Goal: Find specific page/section

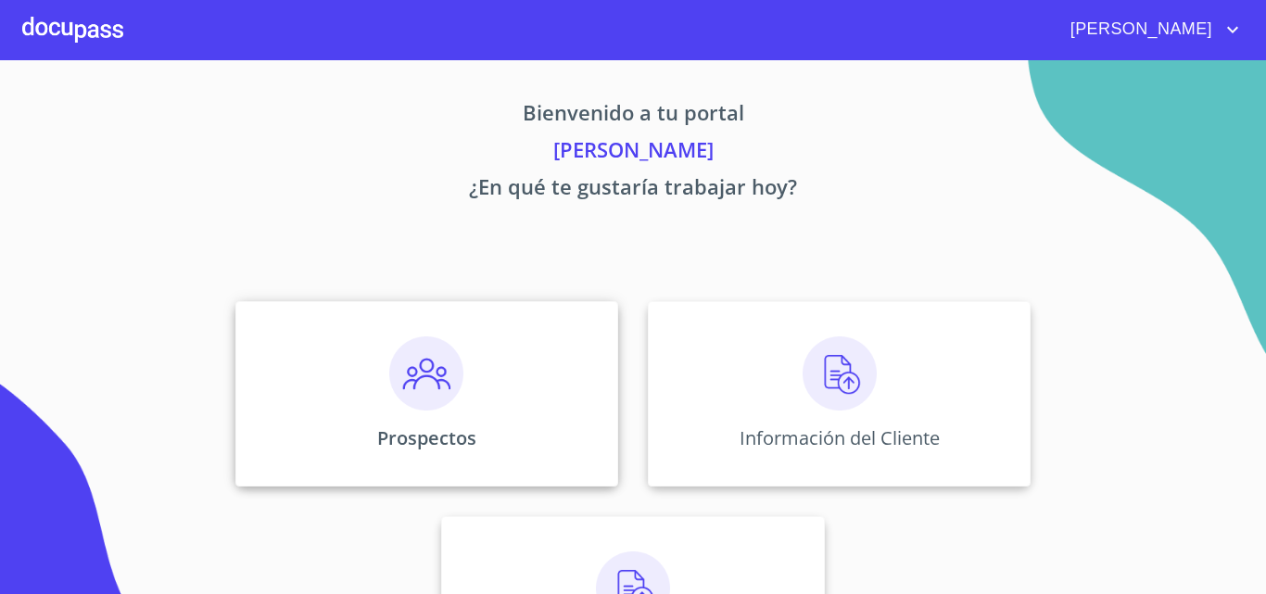
click at [401, 354] on img at bounding box center [426, 374] width 74 height 74
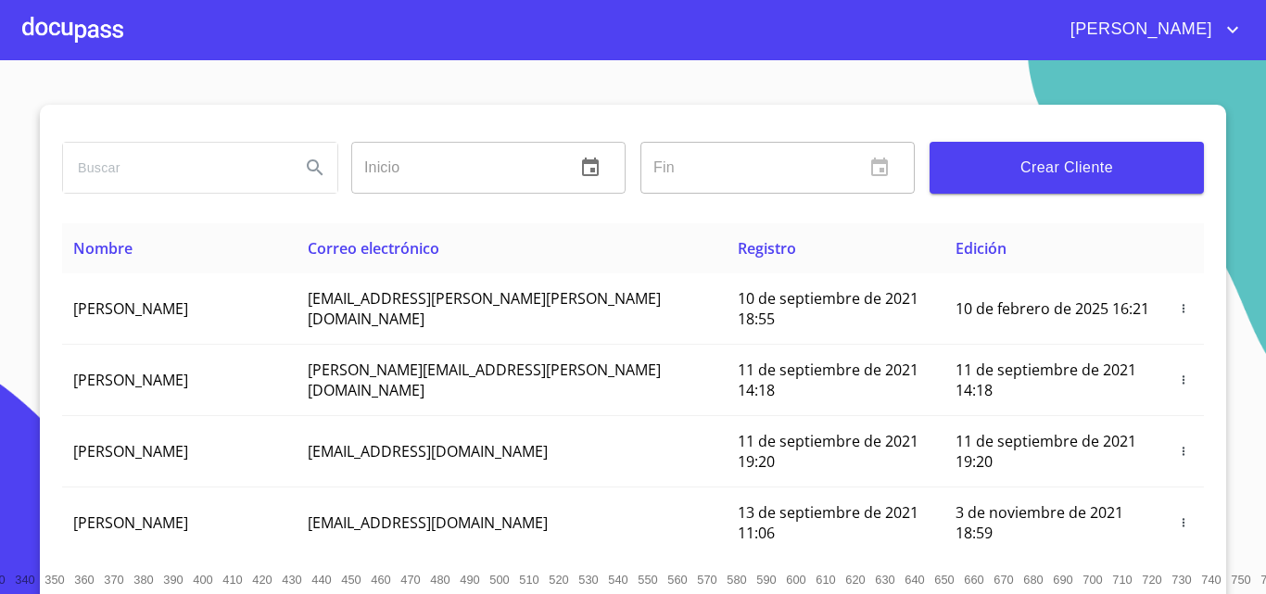
click at [179, 174] on input "search" at bounding box center [174, 168] width 223 height 50
click at [304, 163] on icon "Search" at bounding box center [315, 168] width 22 height 22
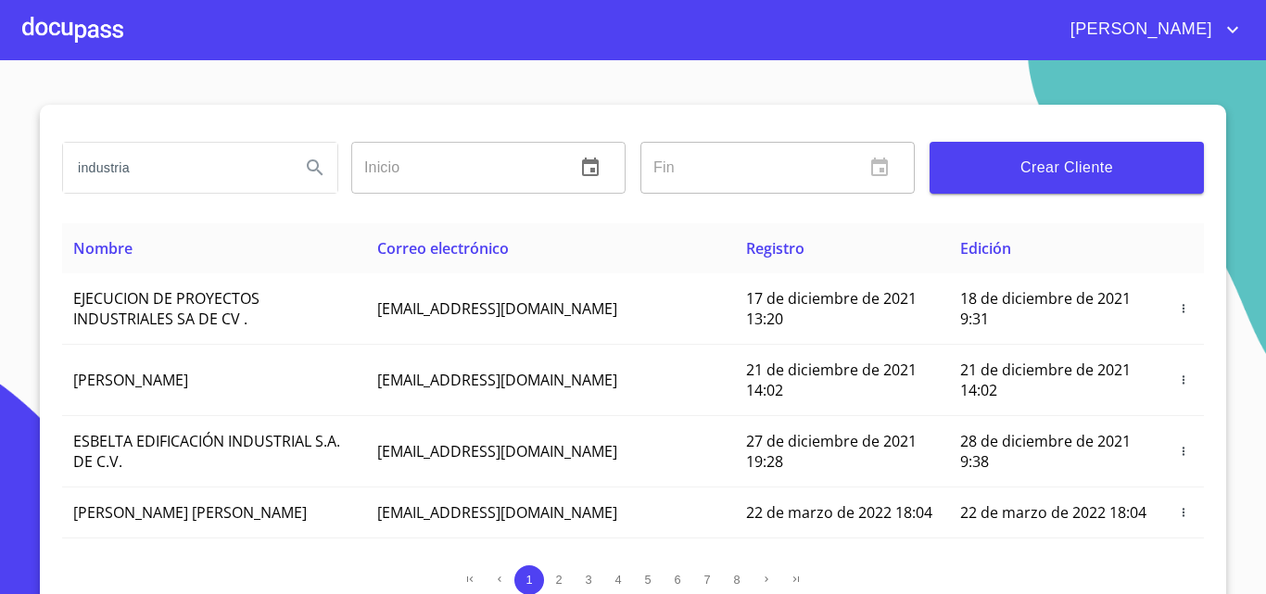
click at [224, 163] on input "industria" at bounding box center [174, 168] width 223 height 50
type input "industria quimica"
click at [318, 171] on icon "Search" at bounding box center [315, 168] width 22 height 22
